Goal: Information Seeking & Learning: Learn about a topic

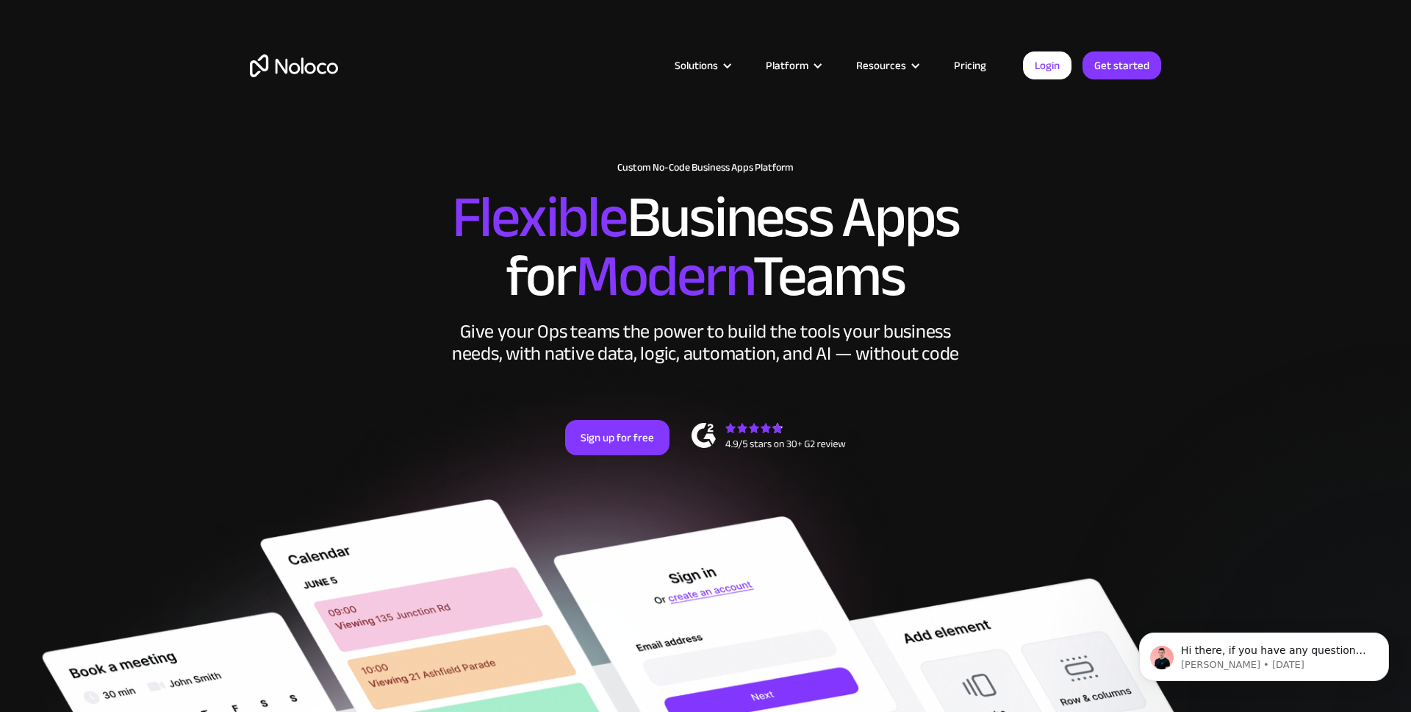
click at [966, 60] on link "Pricing" at bounding box center [970, 65] width 69 height 19
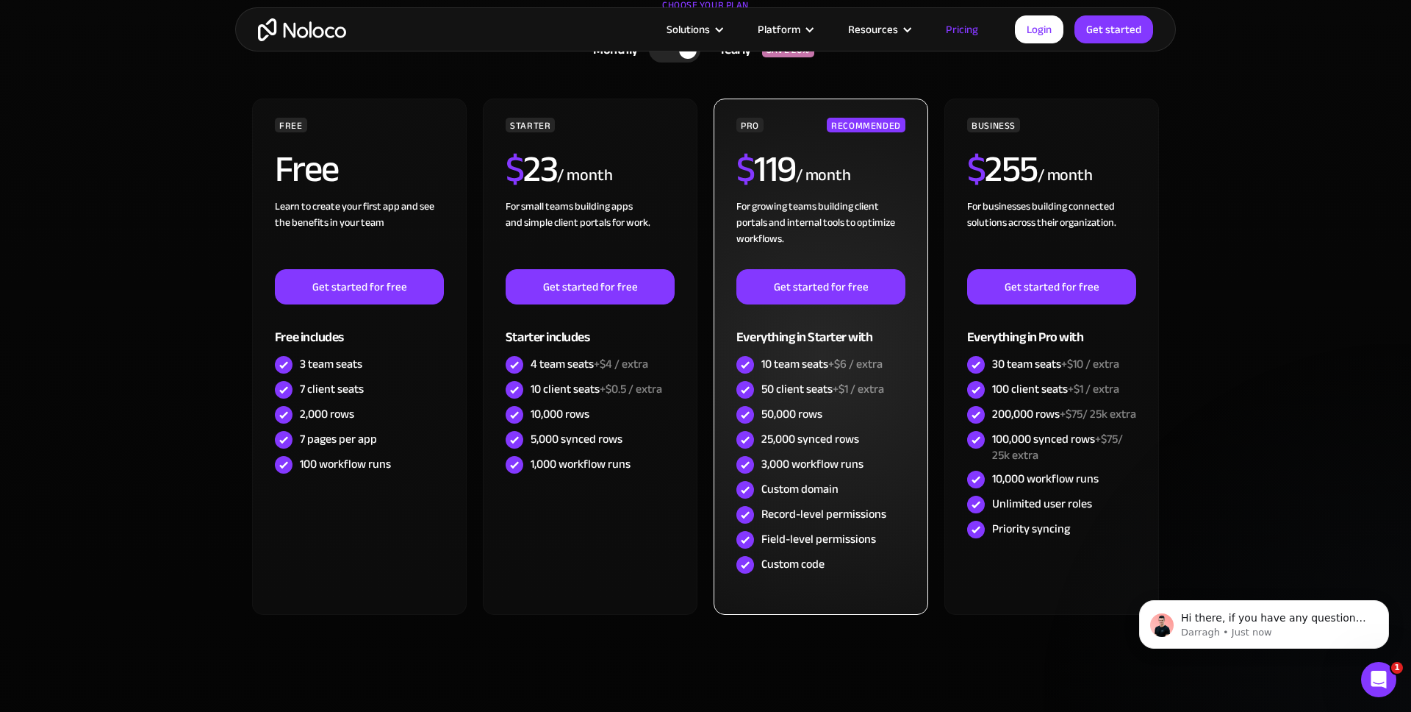
click at [813, 343] on div "Everything in Starter with" at bounding box center [821, 328] width 169 height 48
click at [767, 338] on div "Everything in Starter with" at bounding box center [821, 328] width 169 height 48
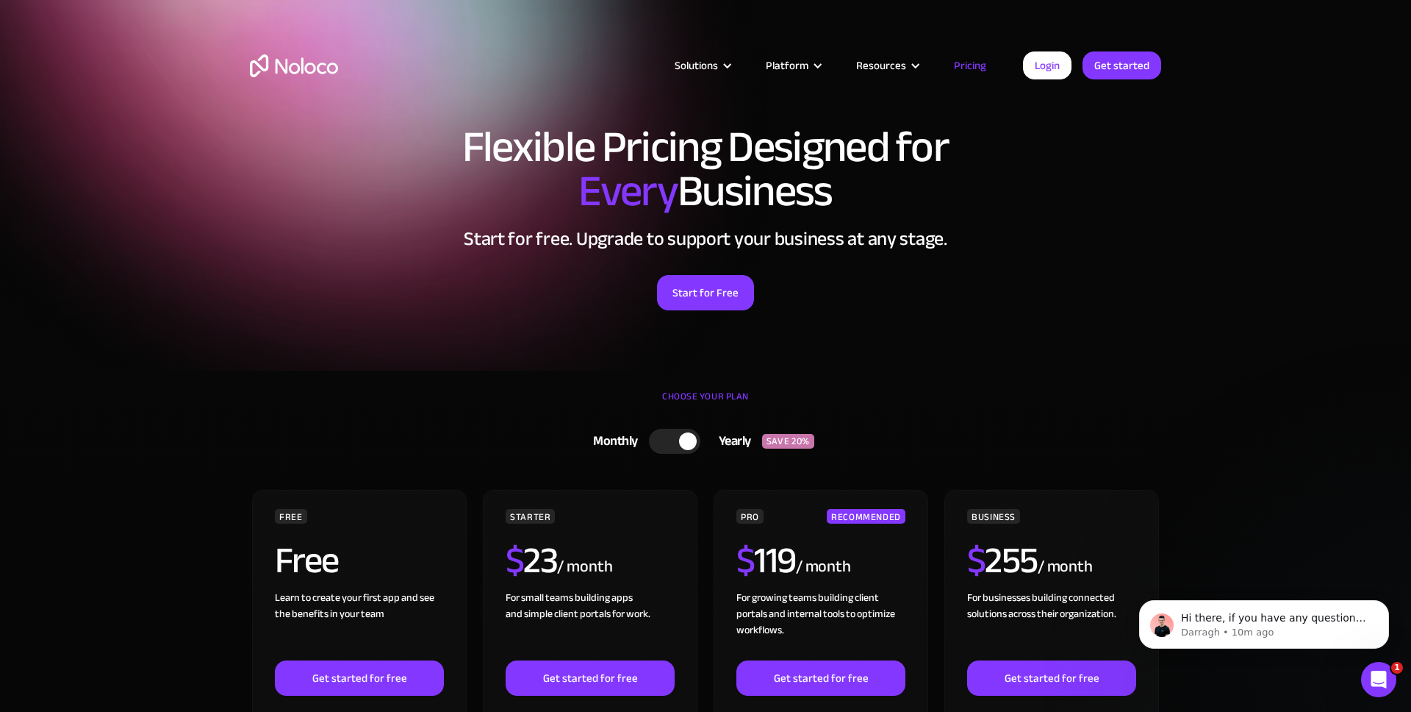
click at [314, 66] on img "home" at bounding box center [294, 65] width 88 height 23
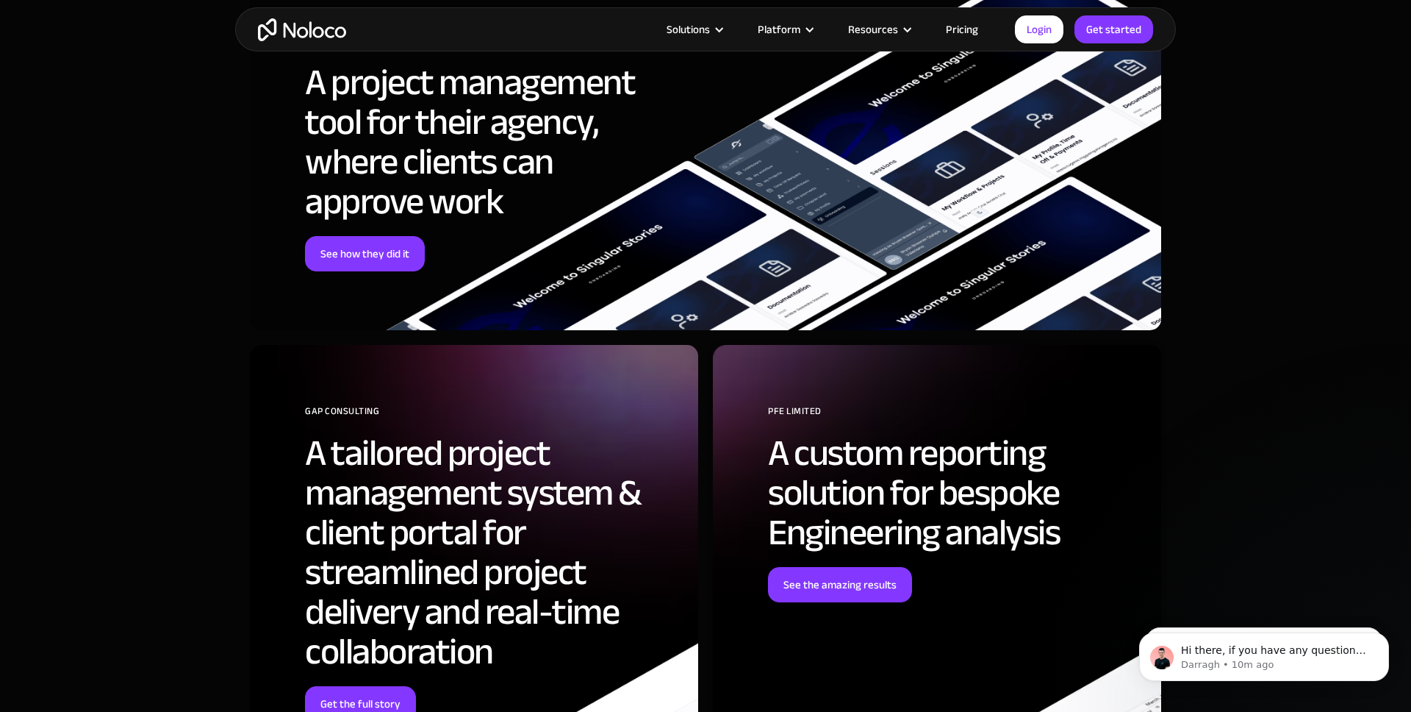
scroll to position [5818, 0]
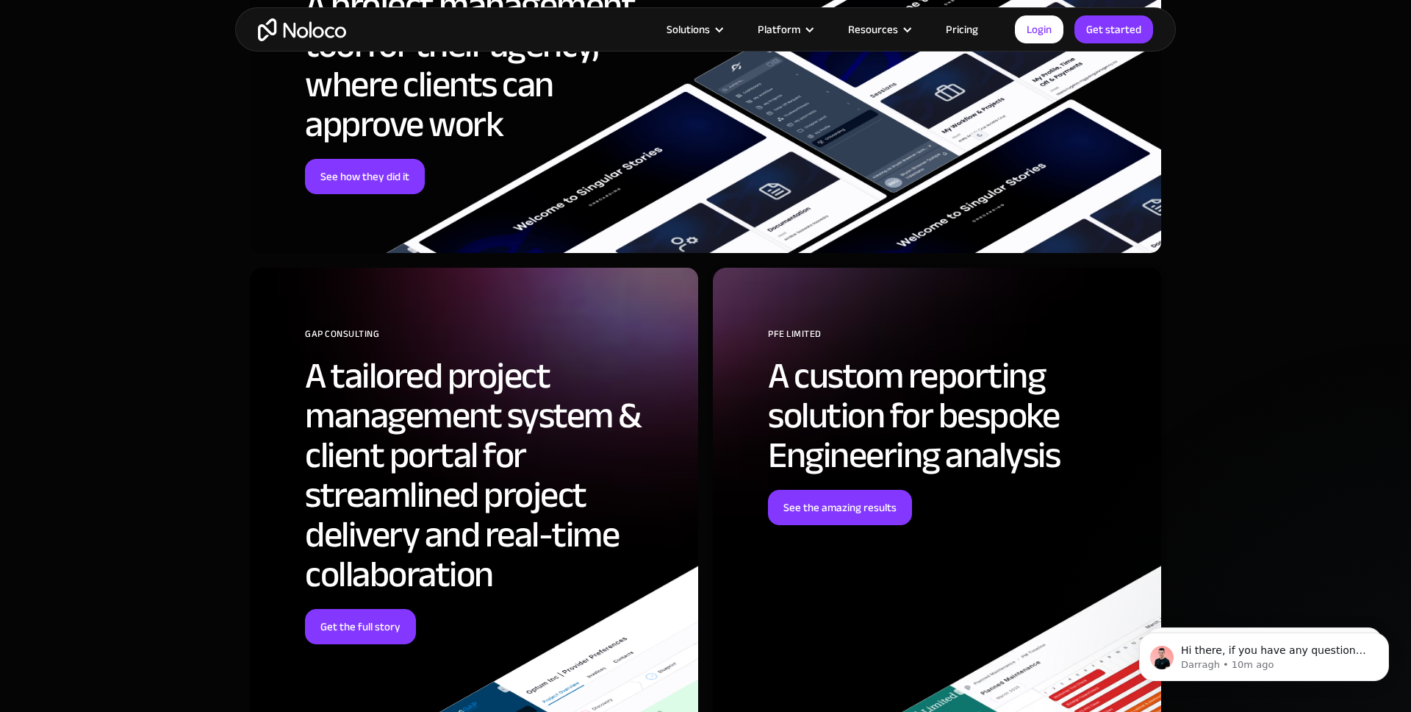
click at [629, 30] on article "Solutions Use Cases Business Types Project Management Keep track of customers, …" at bounding box center [680, 29] width 669 height 19
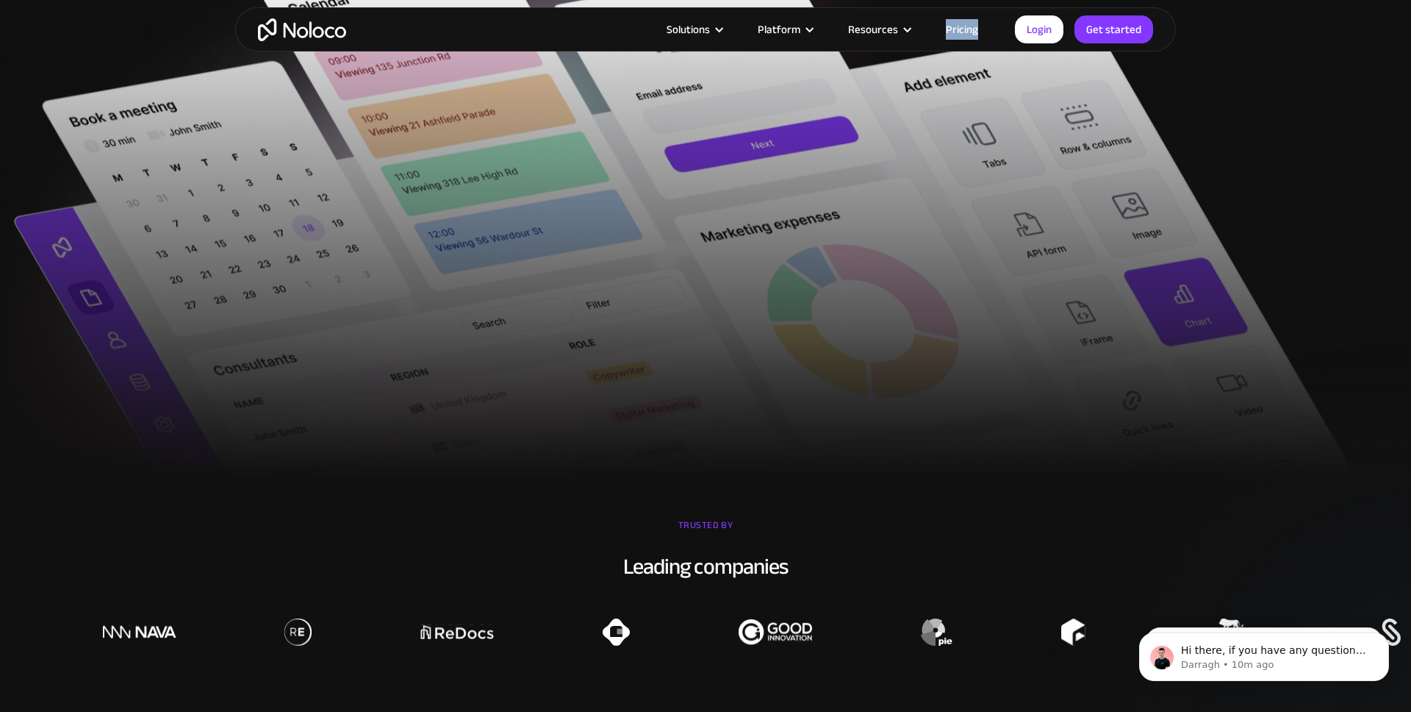
scroll to position [0, 0]
